Goal: Check status: Check status

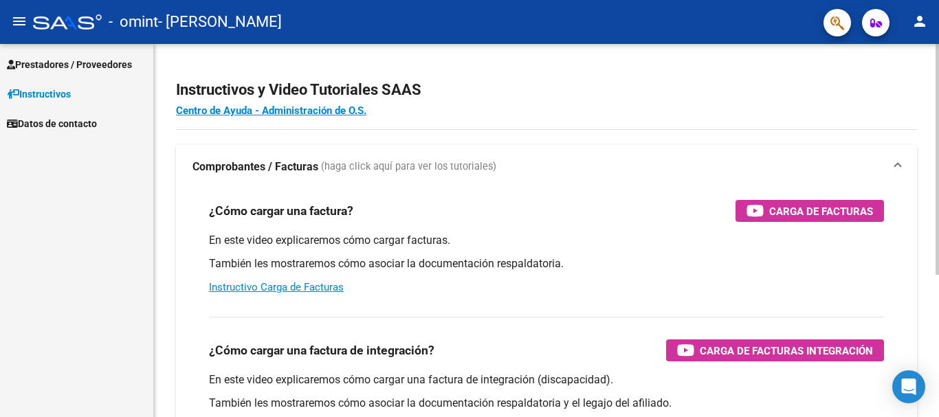
click at [938, 69] on div at bounding box center [936, 159] width 3 height 231
click at [91, 65] on span "Prestadores / Proveedores" at bounding box center [69, 64] width 125 height 15
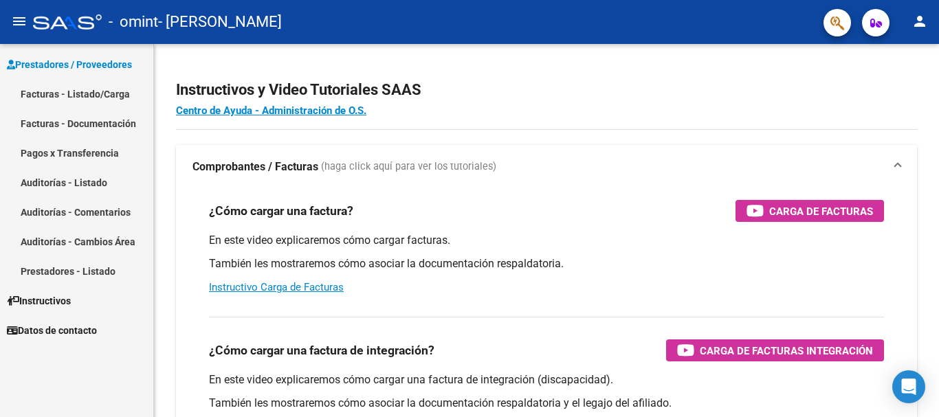
click at [80, 156] on link "Pagos x Transferencia" at bounding box center [76, 153] width 153 height 30
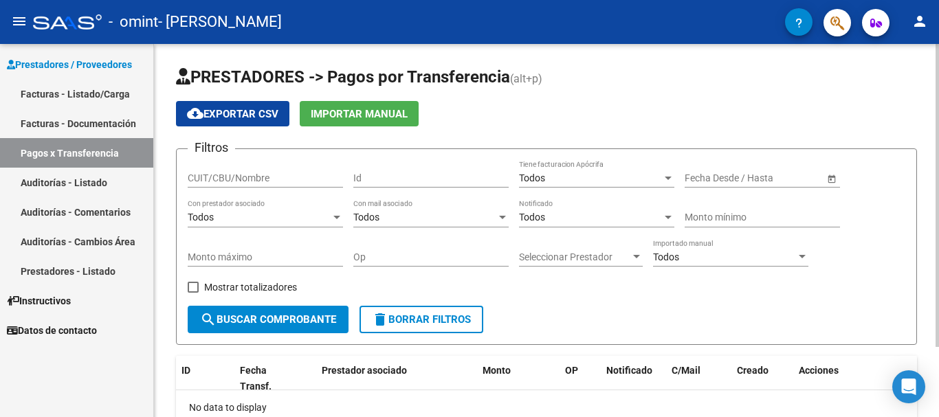
click at [933, 153] on div "PRESTADORES -> Pagos por Transferencia (alt+p) cloud_download Exportar CSV Impo…" at bounding box center [548, 274] width 788 height 460
click at [831, 178] on span "Open calendar" at bounding box center [831, 178] width 33 height 33
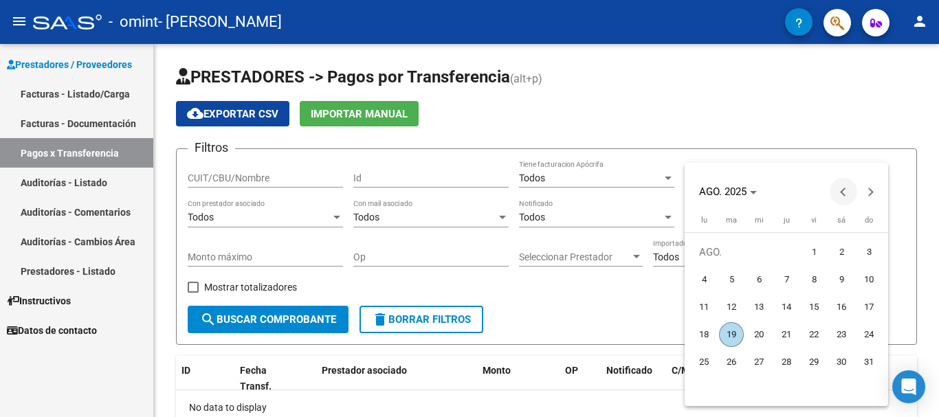
click at [838, 192] on span "Previous month" at bounding box center [842, 191] width 27 height 27
click at [838, 337] on span "19" at bounding box center [841, 334] width 25 height 25
type input "[DATE]"
click at [868, 190] on button "Next month" at bounding box center [870, 191] width 27 height 27
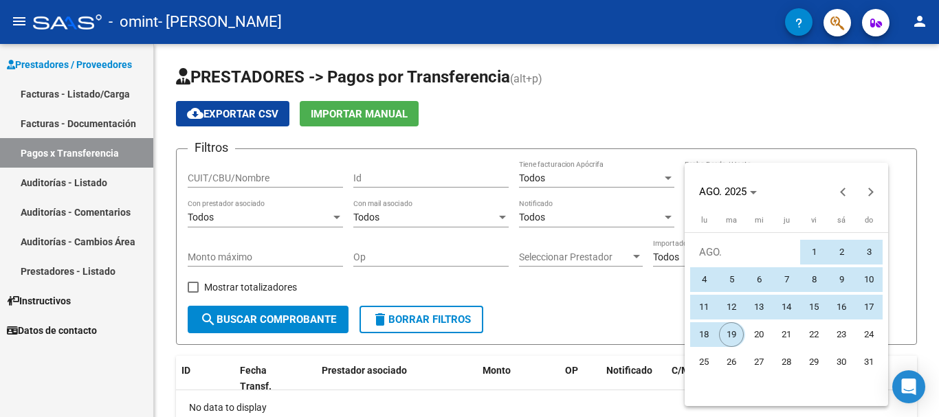
click at [729, 328] on span "19" at bounding box center [731, 334] width 25 height 25
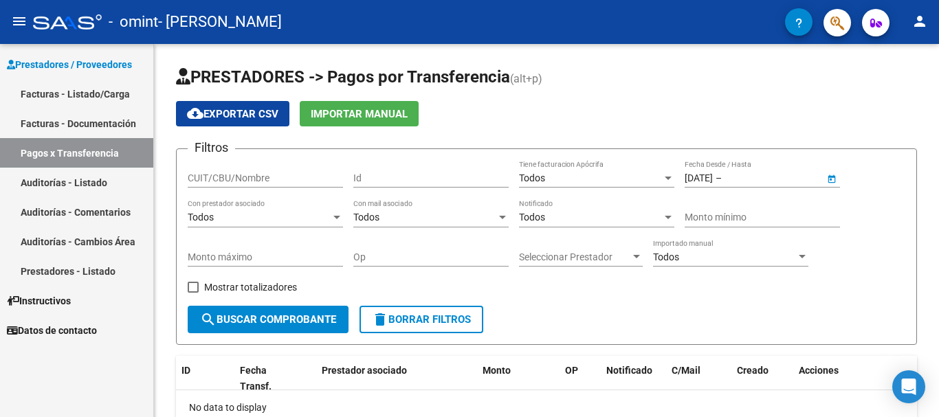
type input "[DATE]"
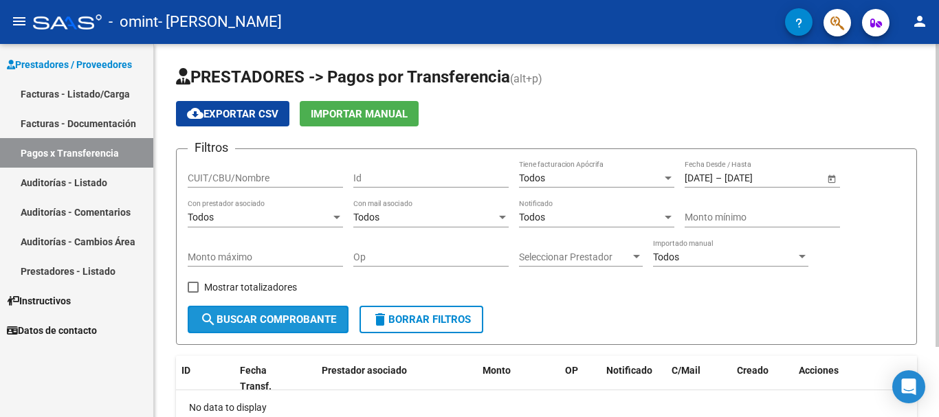
click at [273, 314] on span "search Buscar Comprobante" at bounding box center [268, 319] width 136 height 12
click at [934, 45] on div "PRESTADORES -> Pagos por Transferencia (alt+p) cloud_download Exportar CSV Impo…" at bounding box center [548, 274] width 788 height 460
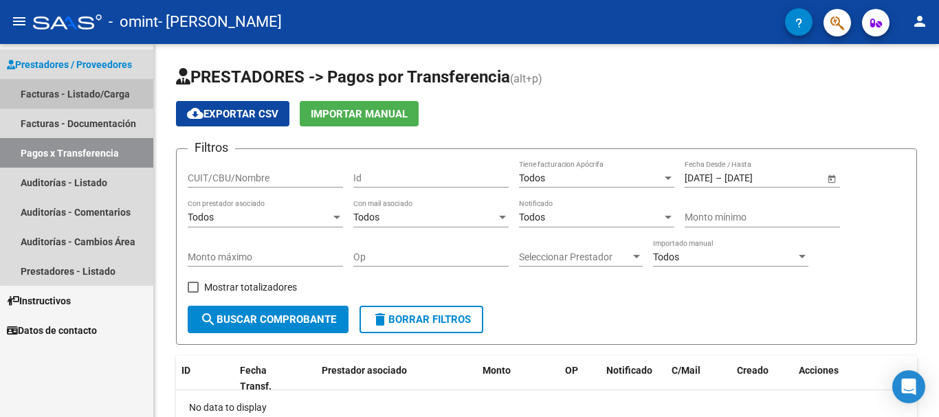
click at [100, 99] on link "Facturas - Listado/Carga" at bounding box center [76, 94] width 153 height 30
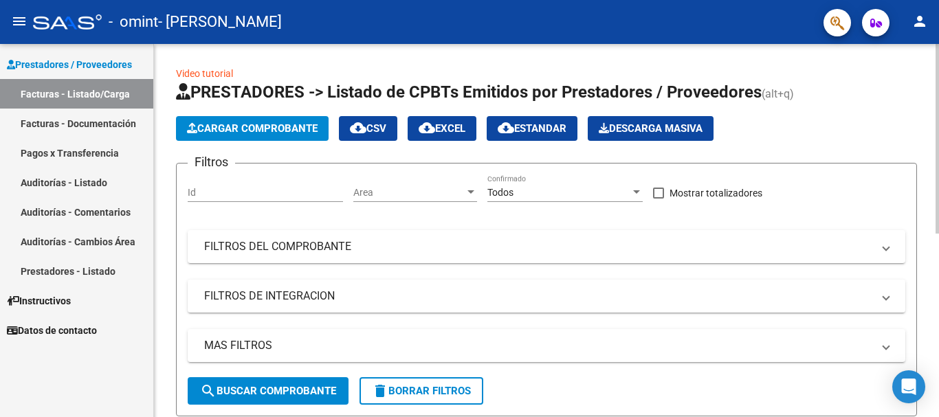
click at [535, 413] on form "Filtros Id Area Area Todos Confirmado Mostrar totalizadores FILTROS DEL COMPROB…" at bounding box center [546, 290] width 741 height 254
click at [281, 388] on span "search Buscar Comprobante" at bounding box center [268, 391] width 136 height 12
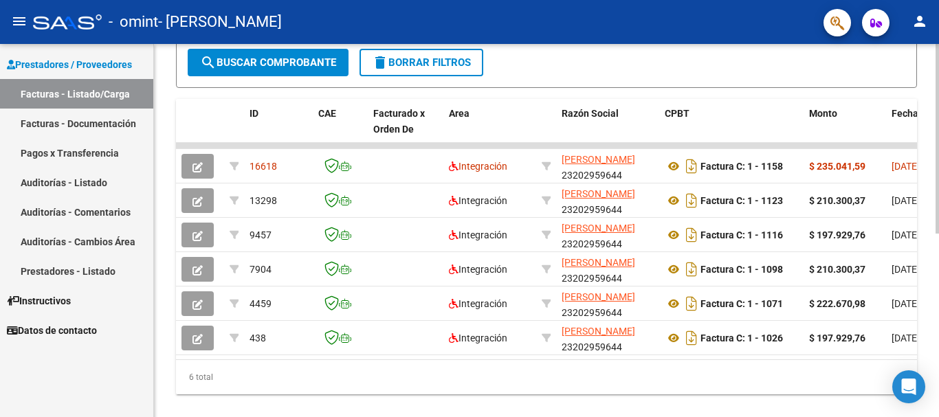
scroll to position [333, 0]
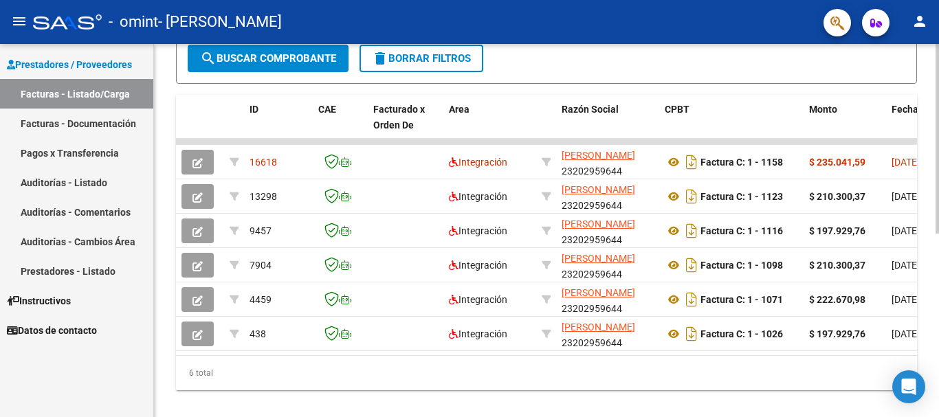
click at [938, 350] on div at bounding box center [936, 313] width 3 height 190
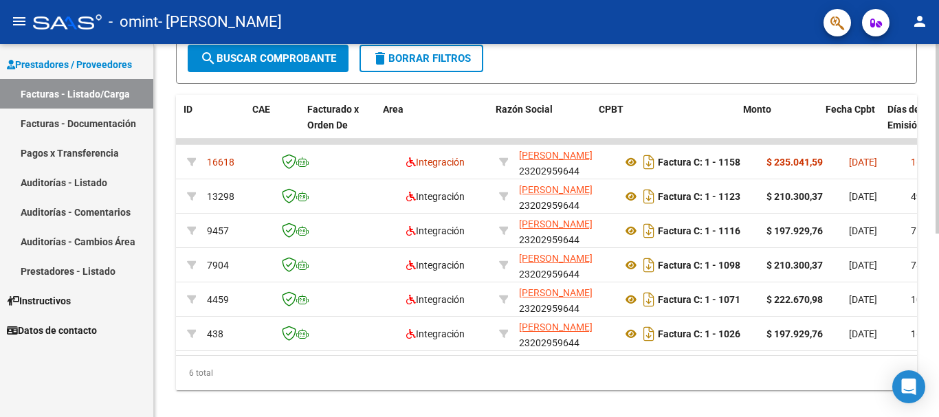
scroll to position [0, 82]
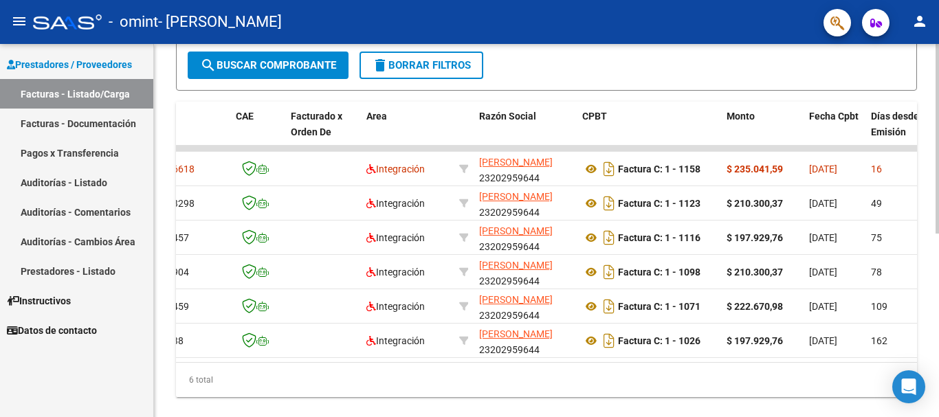
click at [936, 362] on div at bounding box center [936, 310] width 3 height 190
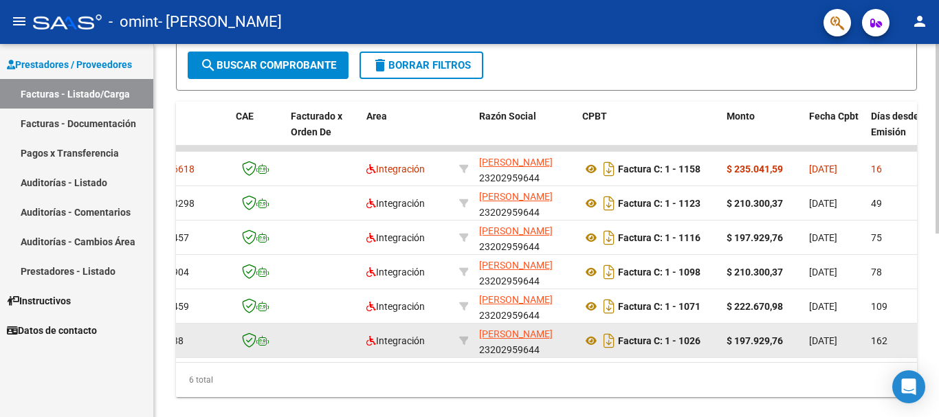
scroll to position [323, 0]
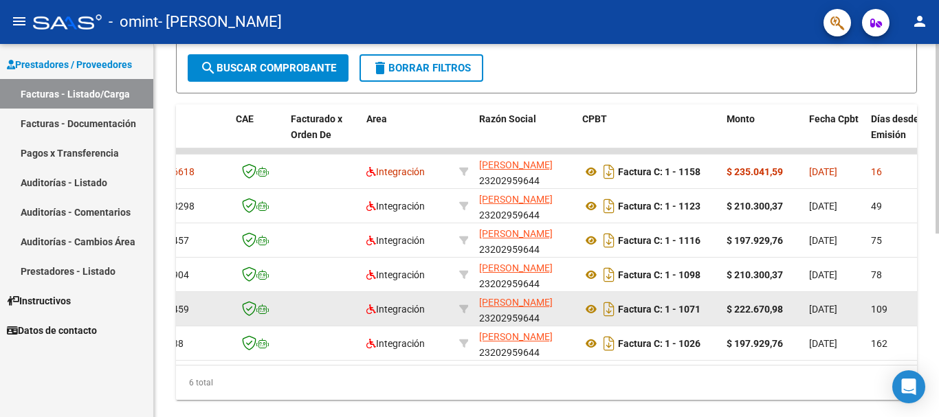
click at [864, 315] on datatable-body-cell "[DATE]" at bounding box center [834, 309] width 62 height 34
